Goal: Information Seeking & Learning: Learn about a topic

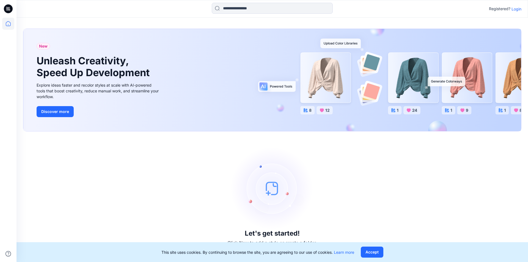
click at [516, 9] on p "Login" at bounding box center [517, 9] width 10 height 6
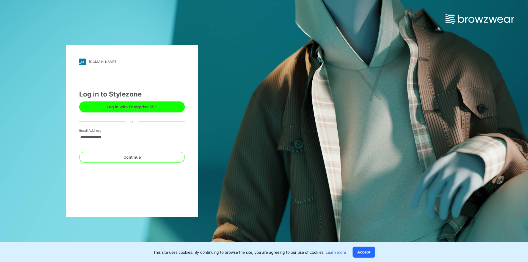
type input "**********"
click at [79, 152] on button "Continue" at bounding box center [132, 157] width 106 height 11
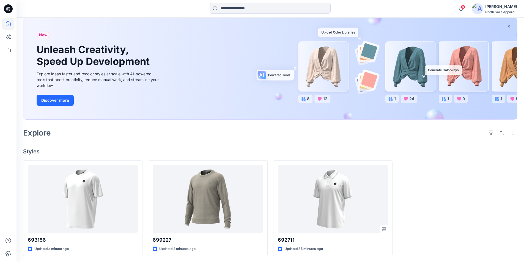
scroll to position [31, 0]
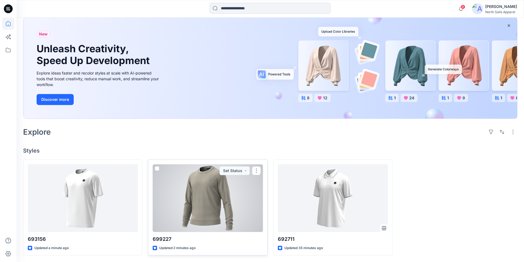
click at [212, 204] on div at bounding box center [208, 198] width 110 height 68
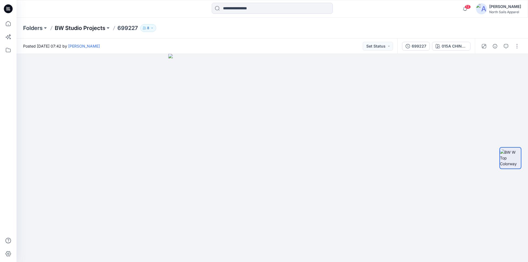
click at [79, 28] on p "BW Studio Projects" at bounding box center [80, 28] width 51 height 8
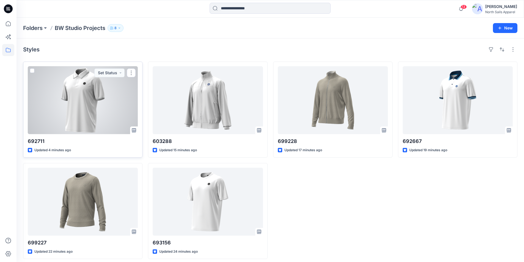
click at [80, 110] on div at bounding box center [83, 100] width 110 height 68
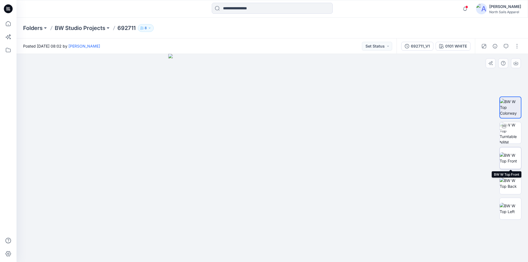
click at [514, 159] on img at bounding box center [510, 158] width 21 height 12
drag, startPoint x: 267, startPoint y: 112, endPoint x: 264, endPoint y: 141, distance: 29.1
drag, startPoint x: 264, startPoint y: 140, endPoint x: 231, endPoint y: 138, distance: 33.1
drag, startPoint x: 311, startPoint y: 195, endPoint x: 273, endPoint y: 196, distance: 37.7
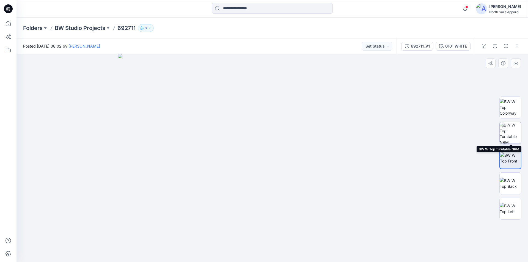
click at [515, 128] on img at bounding box center [510, 132] width 21 height 21
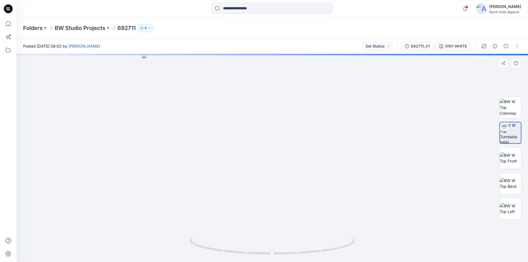
drag, startPoint x: 281, startPoint y: 151, endPoint x: 282, endPoint y: 164, distance: 12.4
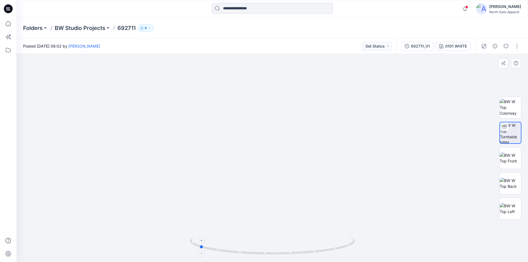
drag, startPoint x: 342, startPoint y: 252, endPoint x: 269, endPoint y: 245, distance: 73.5
click at [269, 245] on icon at bounding box center [273, 245] width 166 height 21
drag, startPoint x: 320, startPoint y: 169, endPoint x: 328, endPoint y: 131, distance: 38.7
drag, startPoint x: 311, startPoint y: 252, endPoint x: 349, endPoint y: 250, distance: 38.6
click at [349, 250] on icon at bounding box center [273, 245] width 166 height 21
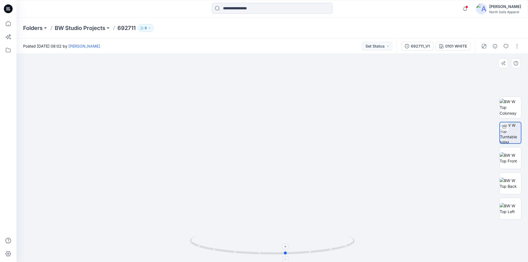
drag, startPoint x: 296, startPoint y: 254, endPoint x: 344, endPoint y: 254, distance: 48.4
click at [344, 254] on icon at bounding box center [273, 245] width 166 height 21
click at [77, 27] on p "BW Studio Projects" at bounding box center [80, 28] width 51 height 8
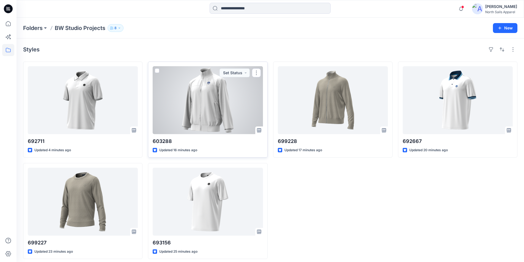
click at [209, 100] on div at bounding box center [208, 100] width 110 height 68
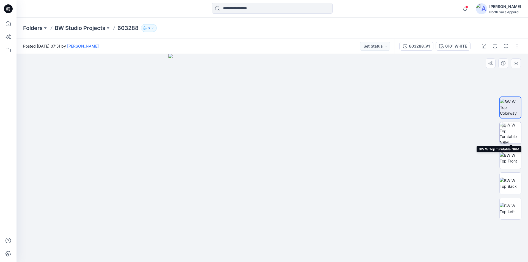
click at [509, 132] on img at bounding box center [510, 132] width 21 height 21
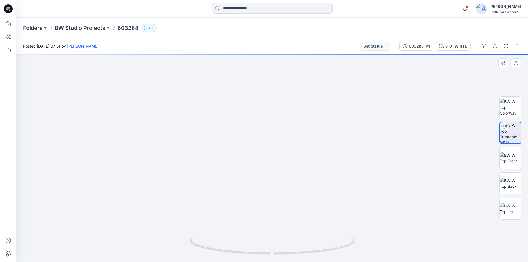
drag, startPoint x: 261, startPoint y: 114, endPoint x: 258, endPoint y: 152, distance: 39.0
drag, startPoint x: 275, startPoint y: 89, endPoint x: 281, endPoint y: 119, distance: 30.4
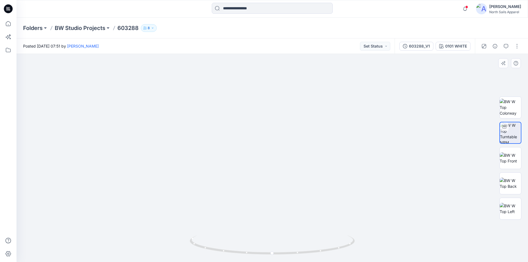
drag, startPoint x: 287, startPoint y: 174, endPoint x: 264, endPoint y: 173, distance: 23.1
drag, startPoint x: 273, startPoint y: 168, endPoint x: 277, endPoint y: 133, distance: 34.6
drag, startPoint x: 342, startPoint y: 251, endPoint x: 273, endPoint y: 246, distance: 69.5
click at [273, 246] on icon at bounding box center [273, 245] width 166 height 21
drag, startPoint x: 333, startPoint y: 250, endPoint x: 396, endPoint y: 234, distance: 64.7
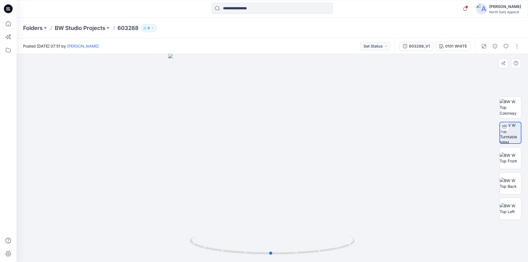
click at [396, 234] on div at bounding box center [273, 158] width 512 height 208
click at [510, 181] on img at bounding box center [510, 184] width 21 height 12
drag, startPoint x: 275, startPoint y: 84, endPoint x: 297, endPoint y: 165, distance: 83.7
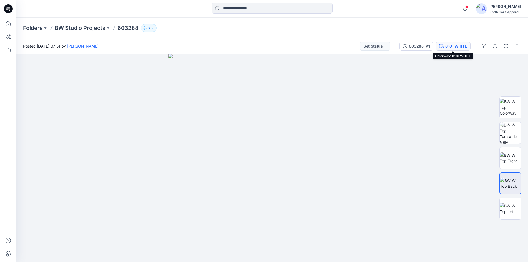
click at [451, 49] on div "0101 WHITE" at bounding box center [456, 46] width 22 height 6
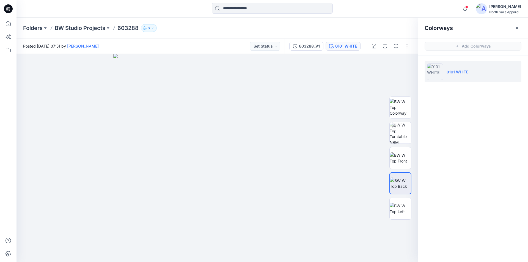
click at [510, 72] on li "0101 WHITE" at bounding box center [473, 71] width 97 height 21
click at [488, 122] on div "Colorways Add Colorways 0101 WHITE" at bounding box center [473, 140] width 110 height 245
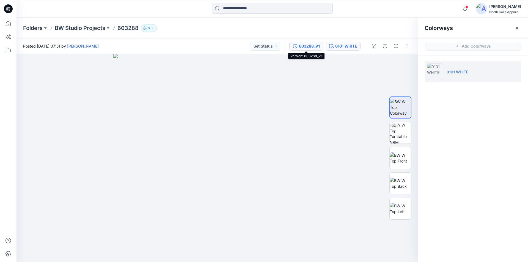
click at [302, 46] on div "603288_V1" at bounding box center [309, 46] width 21 height 6
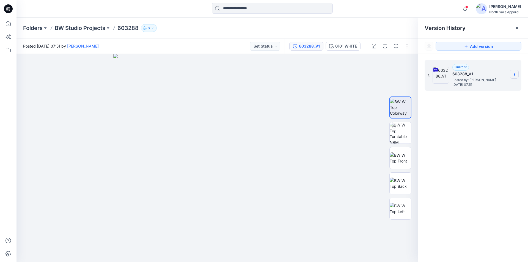
click at [517, 75] on section at bounding box center [514, 74] width 9 height 9
click at [501, 144] on div "1. Current 603288_V1 Posted by: Kapila Kothalawala Wednesday, September 17, 202…" at bounding box center [473, 162] width 110 height 216
click at [88, 27] on p "BW Studio Projects" at bounding box center [80, 28] width 51 height 8
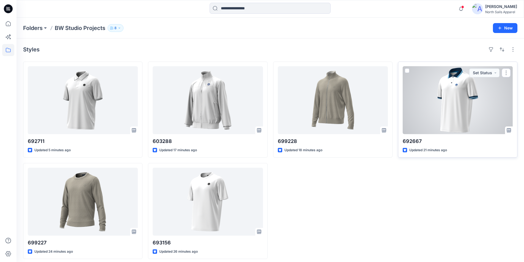
click at [451, 98] on div at bounding box center [458, 100] width 110 height 68
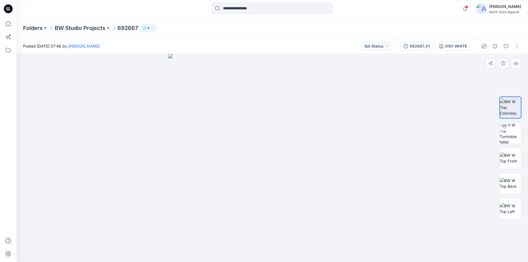
drag, startPoint x: 287, startPoint y: 124, endPoint x: 306, endPoint y: 124, distance: 19.0
click at [509, 130] on img at bounding box center [510, 132] width 21 height 21
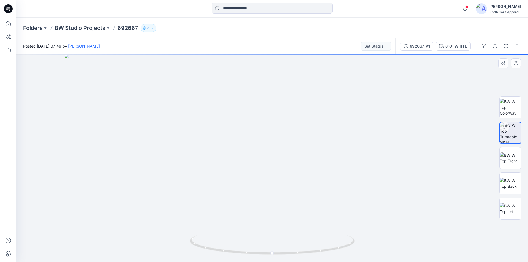
drag, startPoint x: 268, startPoint y: 105, endPoint x: 265, endPoint y: 180, distance: 75.2
drag, startPoint x: 273, startPoint y: 167, endPoint x: 272, endPoint y: 124, distance: 43.2
drag, startPoint x: 365, startPoint y: 194, endPoint x: 372, endPoint y: 153, distance: 41.4
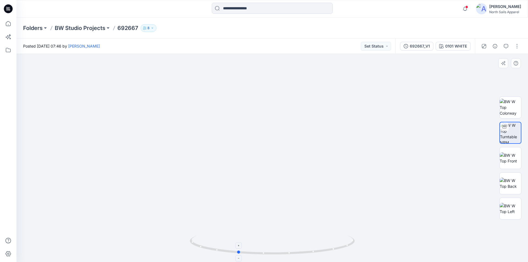
drag, startPoint x: 345, startPoint y: 245, endPoint x: 319, endPoint y: 219, distance: 36.2
click at [310, 244] on icon at bounding box center [273, 245] width 166 height 21
drag, startPoint x: 298, startPoint y: 148, endPoint x: 303, endPoint y: 168, distance: 20.4
drag, startPoint x: 335, startPoint y: 249, endPoint x: 368, endPoint y: 244, distance: 32.7
click at [368, 244] on div at bounding box center [273, 158] width 512 height 208
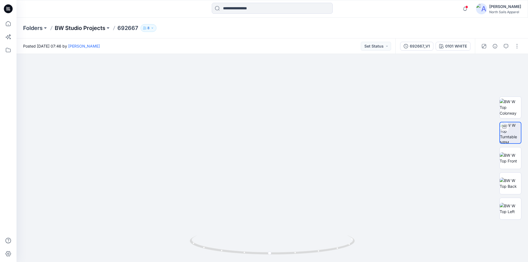
click at [80, 29] on p "BW Studio Projects" at bounding box center [80, 28] width 51 height 8
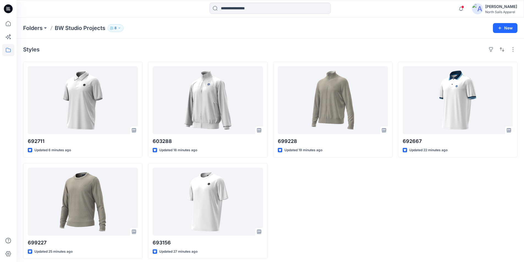
click at [322, 198] on div "699228 Updated 19 minutes ago" at bounding box center [332, 161] width 119 height 198
click at [30, 29] on p "Folders" at bounding box center [33, 28] width 20 height 8
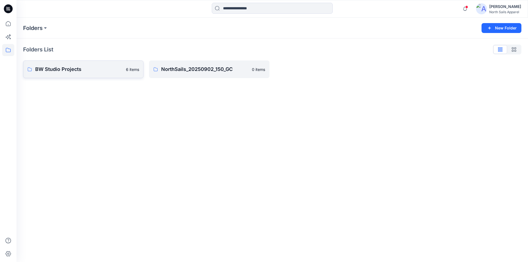
click at [64, 68] on p "BW Studio Projects" at bounding box center [78, 69] width 87 height 8
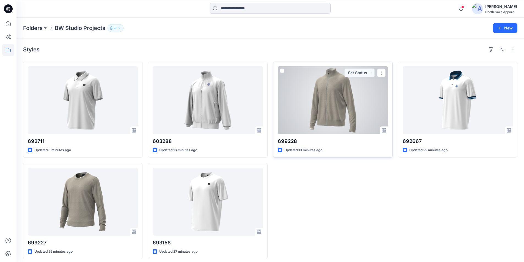
click at [330, 115] on div at bounding box center [333, 100] width 110 height 68
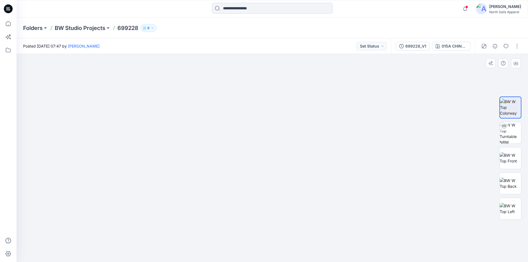
drag, startPoint x: 294, startPoint y: 152, endPoint x: 346, endPoint y: 150, distance: 52.3
click at [511, 133] on img at bounding box center [510, 132] width 21 height 21
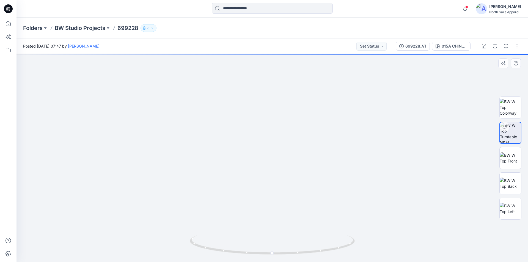
drag, startPoint x: 260, startPoint y: 120, endPoint x: 268, endPoint y: 183, distance: 63.8
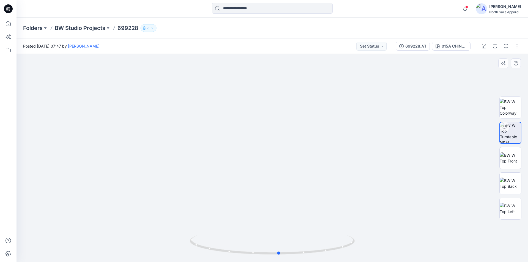
drag, startPoint x: 348, startPoint y: 248, endPoint x: 355, endPoint y: 233, distance: 16.6
click at [355, 233] on div at bounding box center [273, 158] width 512 height 208
click at [66, 28] on p "BW Studio Projects" at bounding box center [80, 28] width 51 height 8
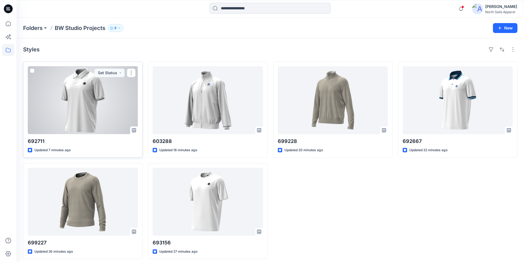
click at [50, 88] on div at bounding box center [83, 100] width 110 height 68
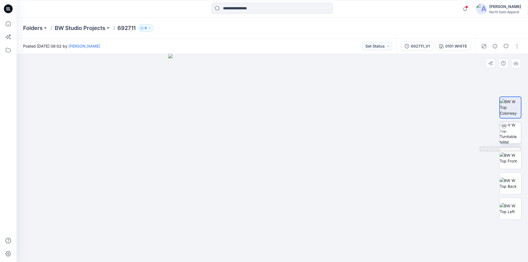
click at [506, 134] on img at bounding box center [510, 132] width 21 height 21
drag, startPoint x: 283, startPoint y: 96, endPoint x: 292, endPoint y: 221, distance: 124.9
drag, startPoint x: 277, startPoint y: 163, endPoint x: 281, endPoint y: 122, distance: 40.9
drag, startPoint x: 317, startPoint y: 253, endPoint x: 328, endPoint y: 197, distance: 56.4
click at [266, 235] on icon at bounding box center [273, 245] width 166 height 21
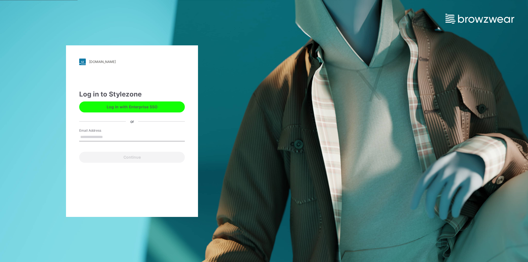
click at [98, 137] on input "Email Address" at bounding box center [132, 137] width 106 height 8
type input "**********"
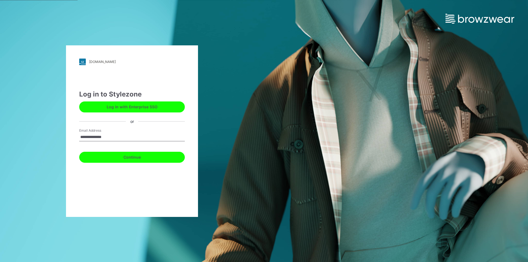
click at [123, 158] on button "Continue" at bounding box center [132, 157] width 106 height 11
click at [132, 156] on button "Continue" at bounding box center [132, 157] width 106 height 11
